Goal: Information Seeking & Learning: Learn about a topic

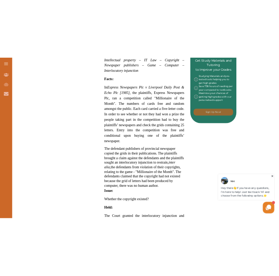
scroll to position [393, 0]
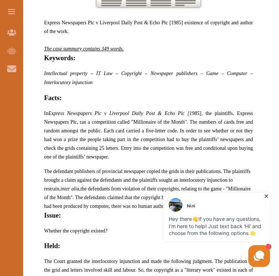
click at [266, 195] on icon at bounding box center [266, 195] width 3 height 3
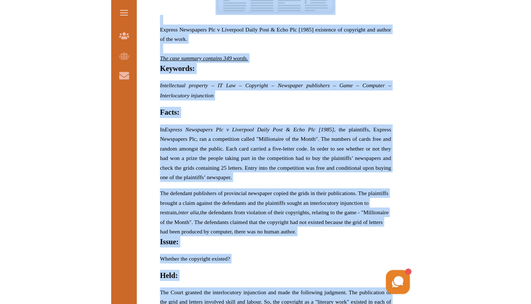
scroll to position [382, 0]
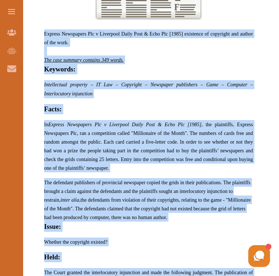
drag, startPoint x: 225, startPoint y: 236, endPoint x: 40, endPoint y: 35, distance: 273.1
click at [40, 35] on div "Express Newspapers Plc v Liverpool Daily Post & Echo Plc [1985] existence of co…" at bounding box center [149, 150] width 232 height 524
copy p "Express Newspapers Plc v Liverpool Daily Post & Echo Plc [1985] existence of co…"
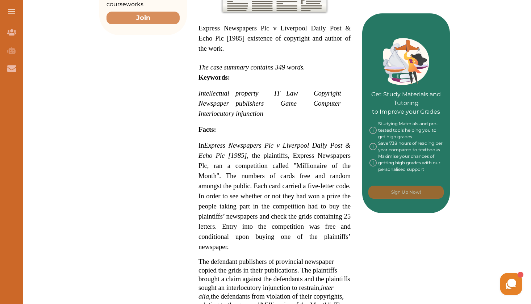
scroll to position [315, 0]
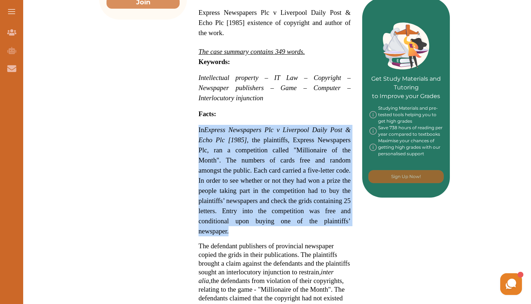
drag, startPoint x: 198, startPoint y: 126, endPoint x: 229, endPoint y: 228, distance: 105.9
click at [229, 228] on p "In Express Newspapers Plc v Liverpool Daily Post & Echo Plc [1985] , the plaint…" at bounding box center [274, 181] width 152 height 112
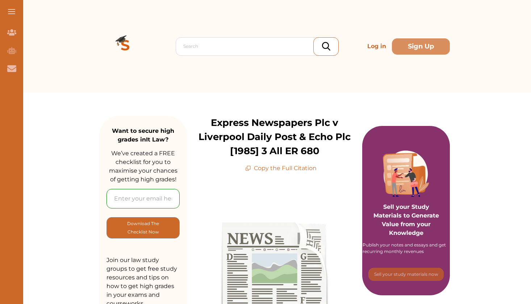
click at [261, 167] on p "Copy the Full Citation" at bounding box center [280, 168] width 71 height 9
click at [249, 168] on icon at bounding box center [248, 168] width 6 height 6
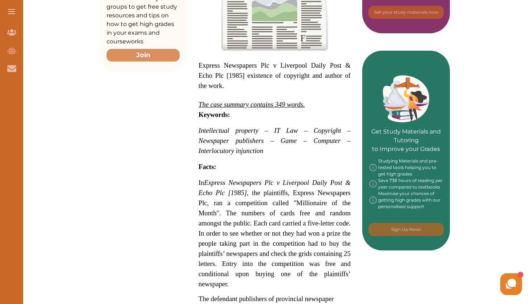
scroll to position [275, 0]
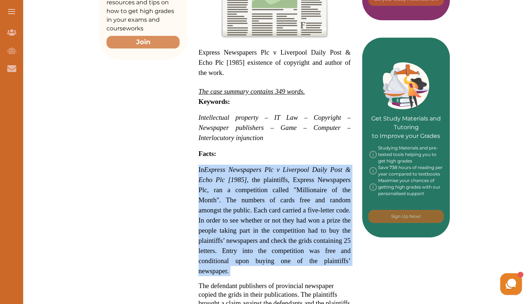
drag, startPoint x: 199, startPoint y: 168, endPoint x: 233, endPoint y: 275, distance: 112.4
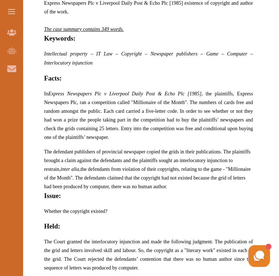
scroll to position [417, 0]
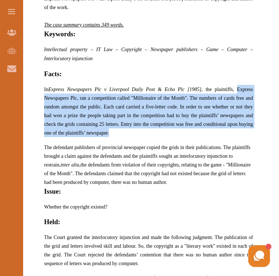
drag, startPoint x: 238, startPoint y: 88, endPoint x: 112, endPoint y: 130, distance: 132.6
click at [112, 130] on p "In Express Newspapers Plc v Liverpool Daily Post & Echo Plc [1985] , the plaint…" at bounding box center [148, 111] width 209 height 52
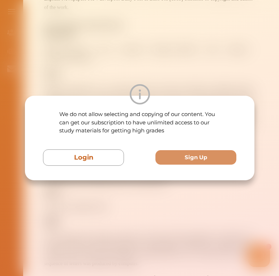
click at [149, 31] on div "We do not allow selecting and copying of our content. You can get our subscript…" at bounding box center [139, 138] width 279 height 276
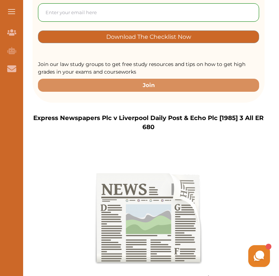
scroll to position [138, 0]
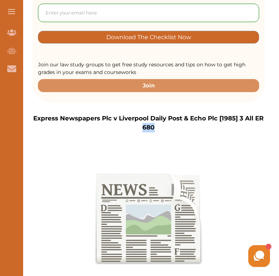
drag, startPoint x: 159, startPoint y: 130, endPoint x: 34, endPoint y: 123, distance: 125.9
click at [34, 123] on p "Express Newspapers Plc v Liverpool Daily Post & Echo Plc [1985] 3 All ER 680" at bounding box center [149, 123] width 232 height 18
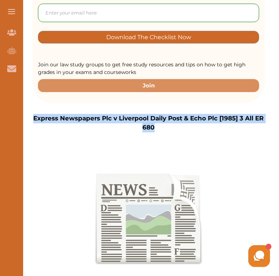
drag, startPoint x: 34, startPoint y: 118, endPoint x: 184, endPoint y: 130, distance: 150.7
click at [184, 130] on p "Express Newspapers Plc v Liverpool Daily Post & Echo Plc [1985] 3 All ER 680" at bounding box center [149, 123] width 232 height 18
copy p "Express Newspapers Plc v Liverpool Daily Post & Echo Plc [1985] 3 All ER 680"
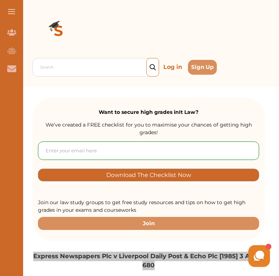
scroll to position [0, 0]
